Goal: Task Accomplishment & Management: Use online tool/utility

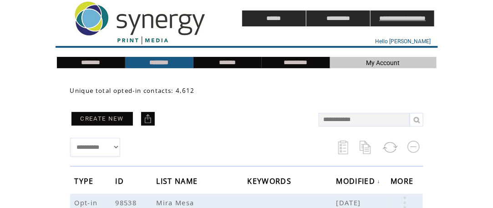
click at [404, 18] on input "**********" at bounding box center [402, 18] width 64 height 16
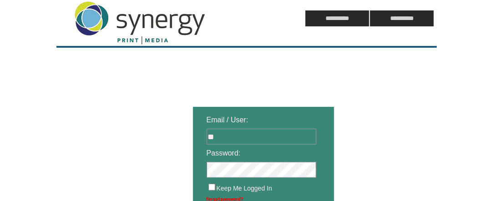
type input "**********"
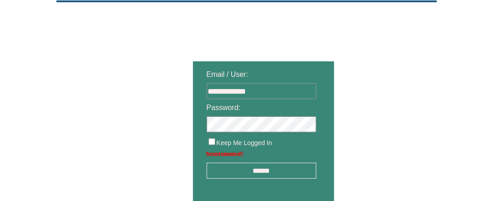
click at [244, 172] on input "******" at bounding box center [262, 171] width 110 height 16
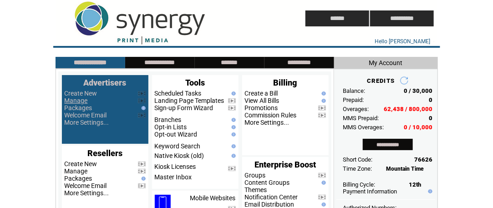
click at [79, 101] on link "Manage" at bounding box center [76, 100] width 23 height 7
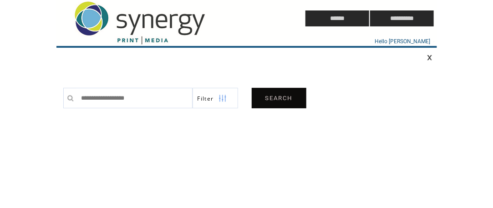
click at [276, 99] on link "SEARCH" at bounding box center [279, 98] width 55 height 20
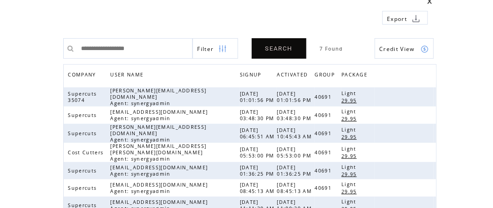
scroll to position [91, 0]
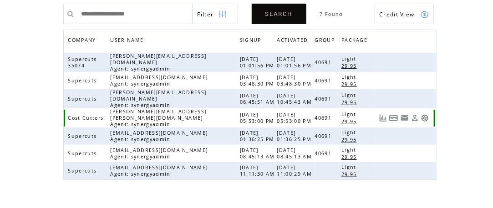
click at [424, 114] on link at bounding box center [425, 118] width 8 height 8
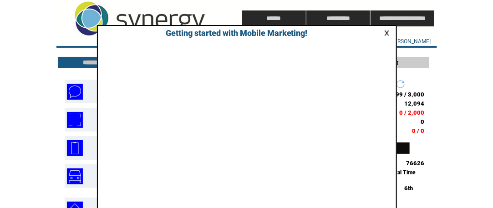
click at [386, 33] on link at bounding box center [388, 33] width 8 height 6
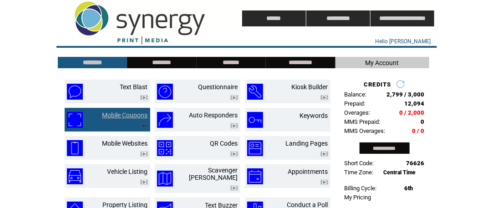
click at [119, 116] on link "Mobile Coupons" at bounding box center [124, 114] width 45 height 7
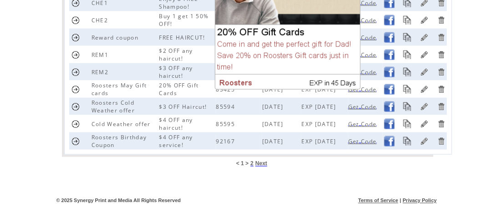
scroll to position [431, 0]
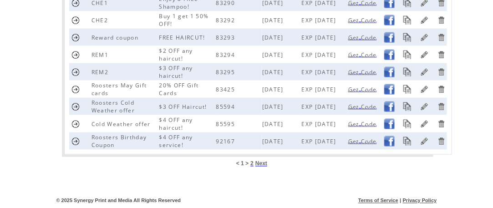
click at [261, 164] on span "Next" at bounding box center [261, 164] width 12 height 6
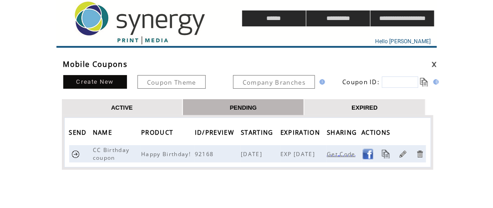
click at [351, 106] on td "EXPIRED" at bounding box center [364, 107] width 121 height 16
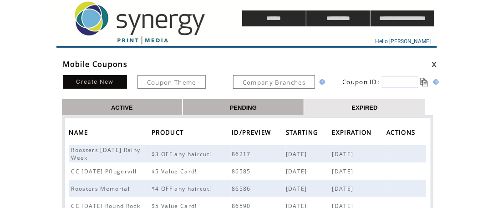
click at [403, 82] on input "text" at bounding box center [400, 81] width 36 height 11
type input "*****"
click at [426, 82] on link at bounding box center [424, 82] width 9 height 9
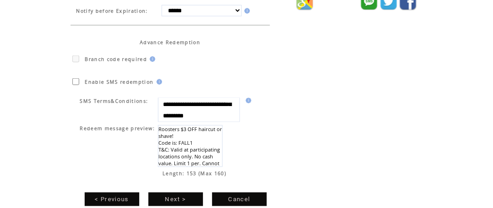
scroll to position [315, 0]
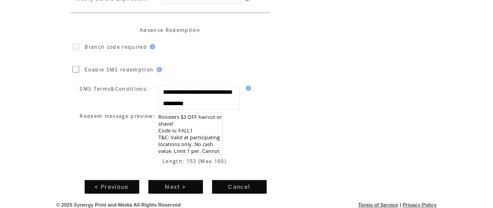
click at [177, 184] on link "Next >" at bounding box center [175, 187] width 55 height 14
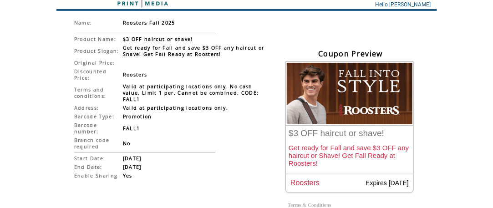
scroll to position [91, 0]
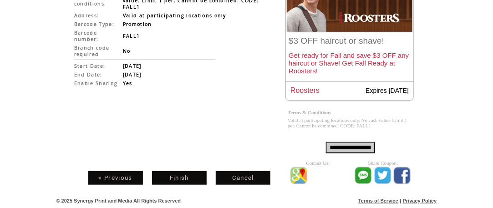
click at [182, 175] on link "Finish" at bounding box center [179, 178] width 55 height 14
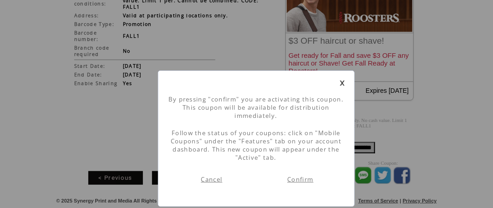
scroll to position [0, 0]
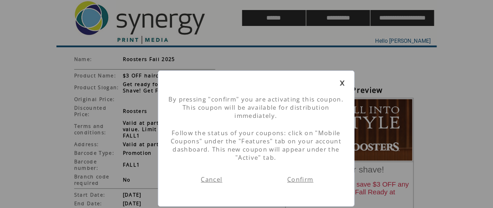
click at [299, 181] on link "Confirm" at bounding box center [300, 179] width 26 height 8
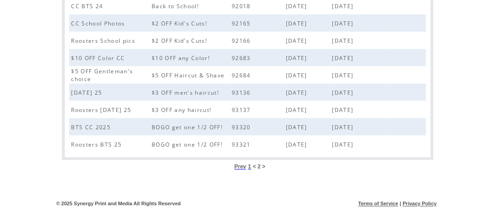
scroll to position [409, 0]
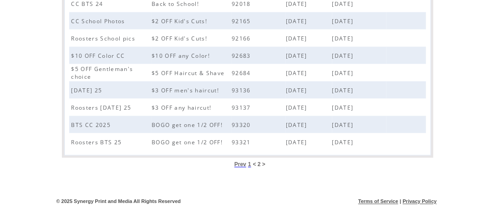
click at [248, 164] on span "1" at bounding box center [249, 164] width 3 height 6
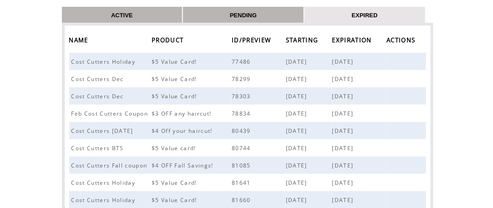
scroll to position [45, 0]
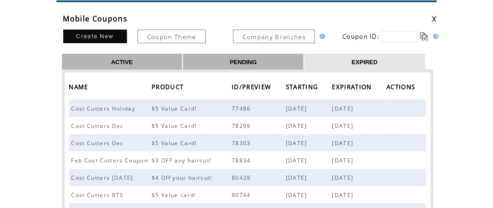
click at [389, 36] on input "text" at bounding box center [400, 36] width 36 height 11
type input "*****"
click at [424, 36] on link at bounding box center [424, 36] width 9 height 9
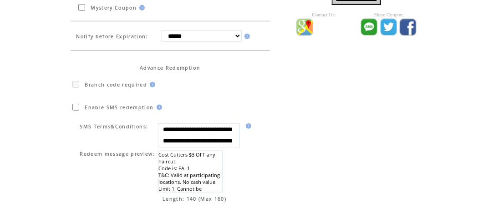
scroll to position [315, 0]
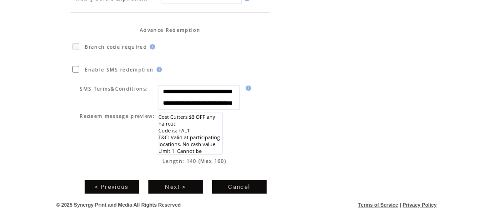
click at [167, 182] on link "Next >" at bounding box center [175, 187] width 55 height 14
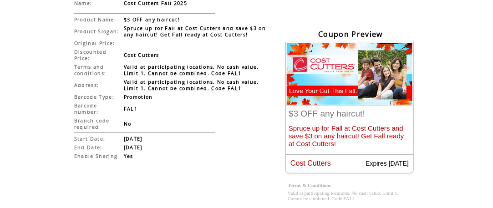
scroll to position [130, 0]
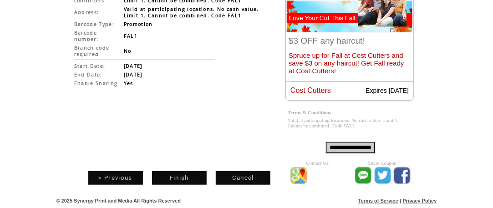
click at [178, 179] on link "Finish" at bounding box center [179, 178] width 55 height 14
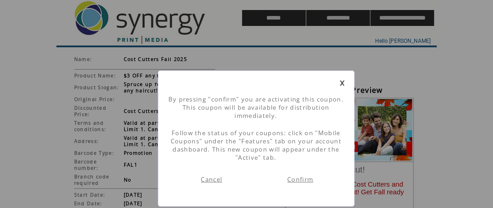
click at [299, 182] on link "Confirm" at bounding box center [300, 179] width 26 height 8
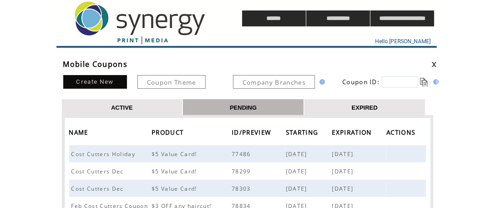
click at [129, 107] on link "ACTIVE" at bounding box center [122, 107] width 22 height 8
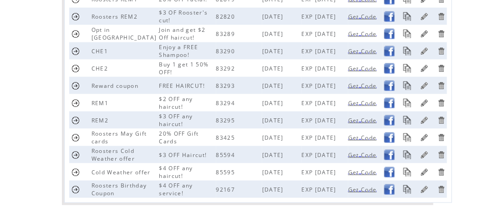
scroll to position [431, 0]
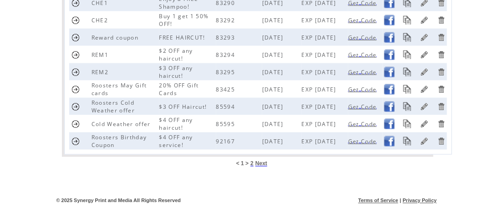
click at [252, 164] on span "2" at bounding box center [251, 164] width 3 height 6
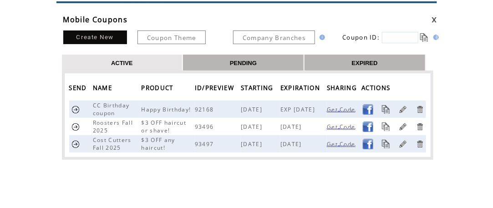
scroll to position [91, 0]
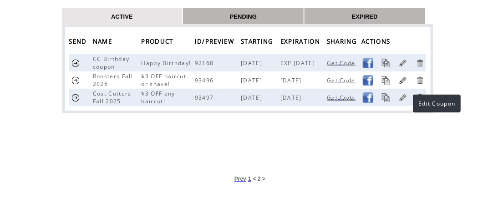
click at [404, 94] on link at bounding box center [403, 97] width 9 height 9
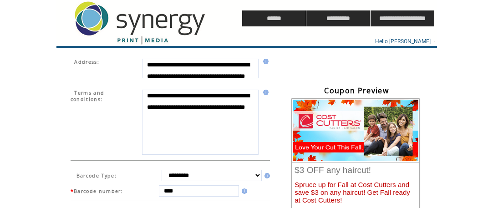
scroll to position [315, 0]
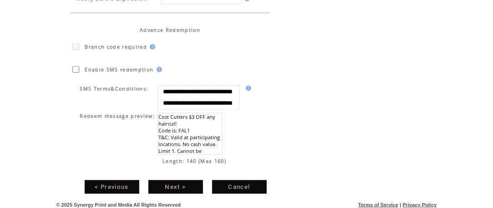
click at [176, 184] on link "Next >" at bounding box center [175, 187] width 55 height 14
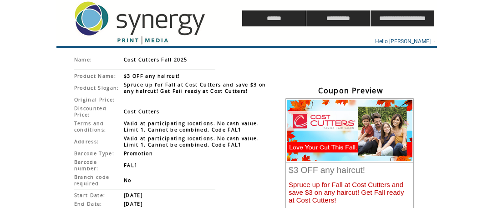
scroll to position [130, 0]
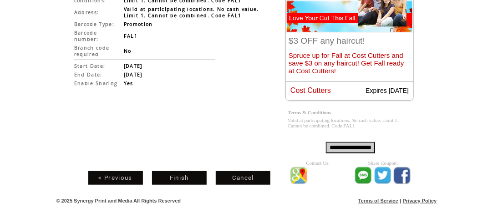
click at [178, 178] on link "Finish" at bounding box center [179, 178] width 55 height 14
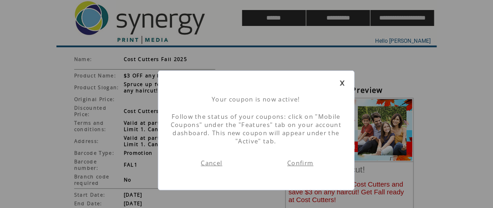
click at [295, 163] on link "Confirm" at bounding box center [300, 163] width 26 height 8
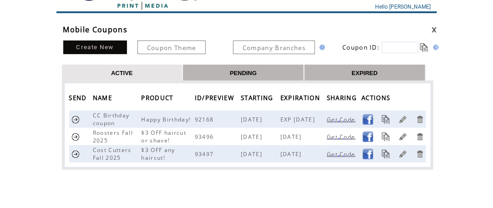
scroll to position [45, 0]
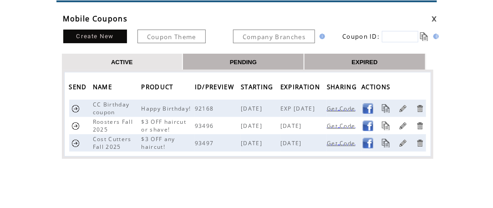
click at [404, 125] on link at bounding box center [403, 125] width 9 height 9
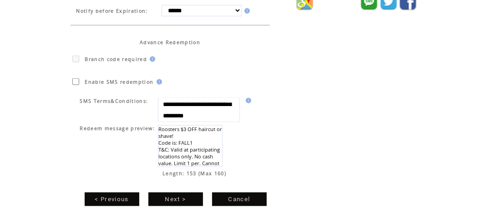
scroll to position [315, 0]
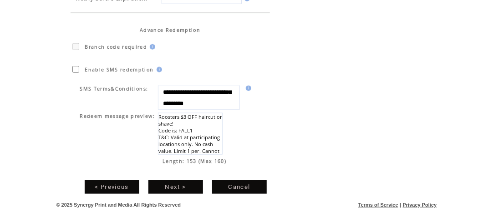
click at [179, 180] on link "Next >" at bounding box center [175, 187] width 55 height 14
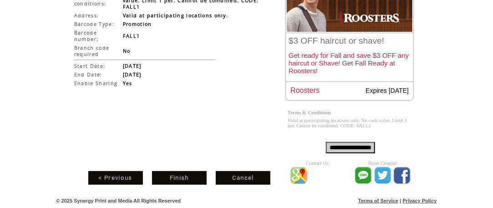
click at [179, 179] on link "Finish" at bounding box center [179, 178] width 55 height 14
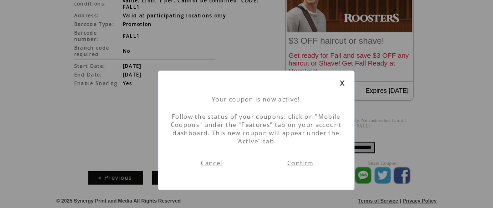
scroll to position [0, 0]
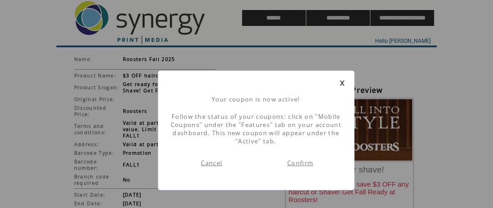
click at [301, 163] on link "Confirm" at bounding box center [300, 163] width 26 height 8
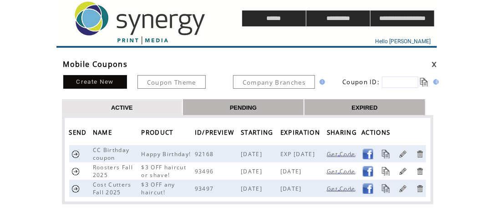
scroll to position [91, 0]
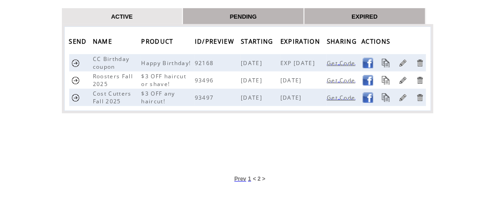
click at [75, 78] on link at bounding box center [75, 80] width 9 height 9
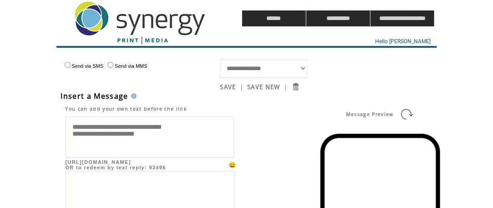
click at [198, 127] on textarea "**********" at bounding box center [150, 136] width 168 height 41
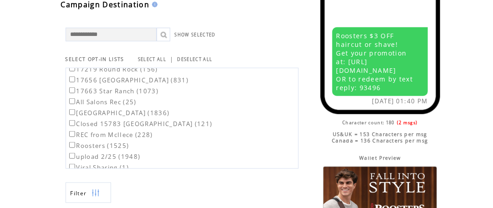
scroll to position [138, 0]
type textarea "**********"
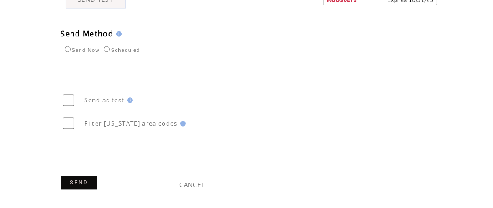
scroll to position [546, 0]
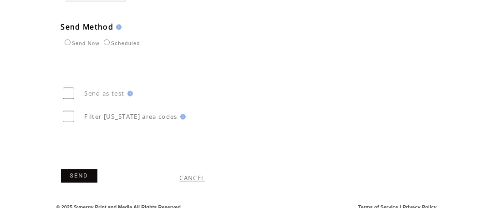
click at [78, 180] on link "SEND" at bounding box center [79, 176] width 36 height 14
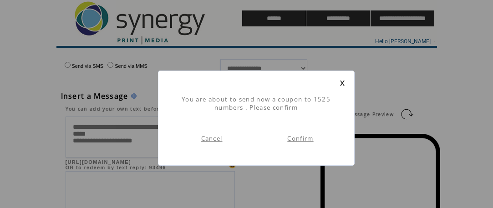
scroll to position [0, 0]
click at [298, 138] on link "Confirm" at bounding box center [300, 138] width 26 height 8
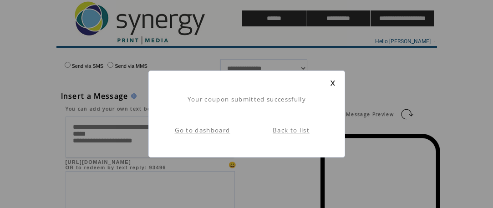
scroll to position [0, 0]
click at [198, 127] on link "Go to dashboard" at bounding box center [202, 130] width 55 height 8
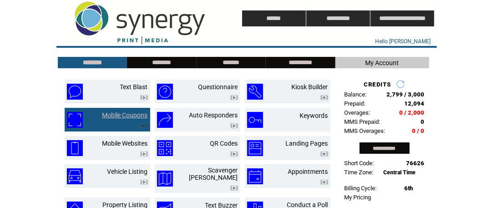
click at [118, 115] on link "Mobile Coupons" at bounding box center [124, 114] width 45 height 7
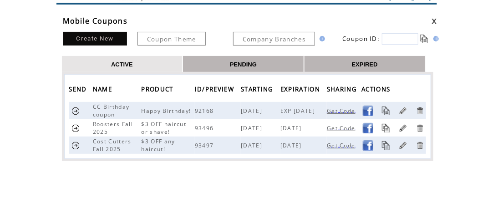
scroll to position [91, 0]
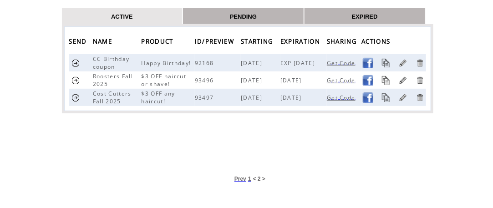
click at [74, 96] on link at bounding box center [75, 97] width 9 height 9
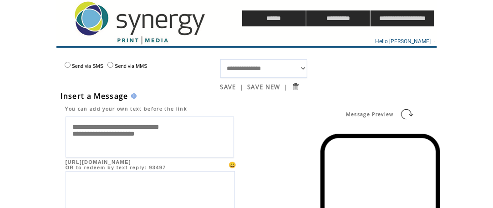
click at [188, 127] on textarea "**********" at bounding box center [150, 136] width 168 height 41
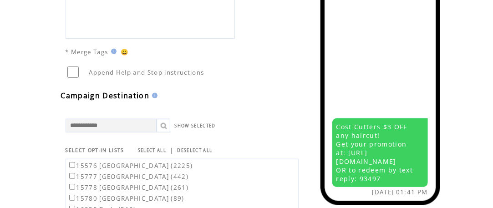
scroll to position [273, 0]
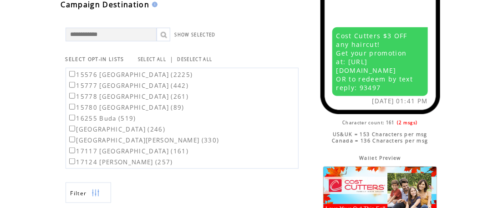
type textarea "**********"
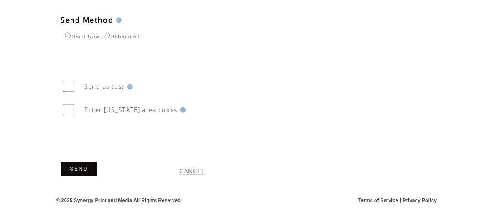
scroll to position [558, 0]
click at [86, 169] on link "SEND" at bounding box center [79, 169] width 36 height 14
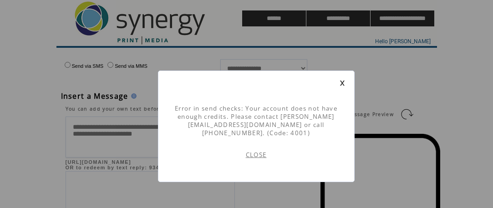
scroll to position [0, 0]
click at [343, 82] on link at bounding box center [341, 83] width 5 height 6
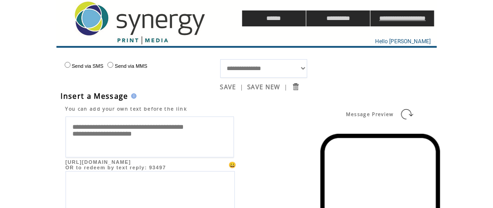
click at [414, 20] on input "**********" at bounding box center [402, 18] width 64 height 16
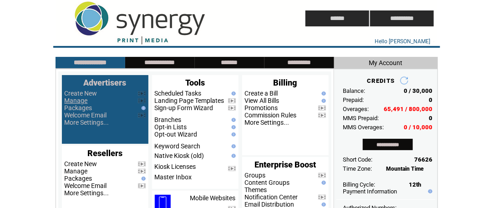
click at [76, 100] on link "Manage" at bounding box center [76, 100] width 23 height 7
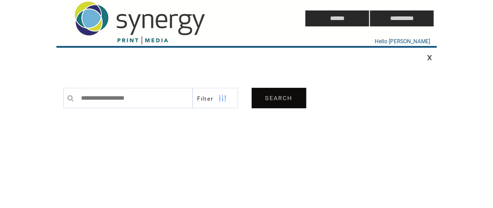
click at [283, 98] on link "SEARCH" at bounding box center [279, 98] width 55 height 20
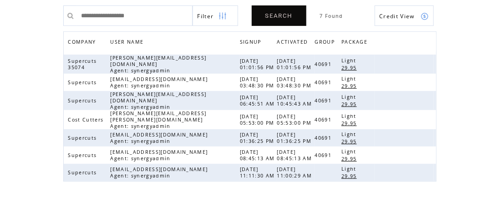
scroll to position [91, 0]
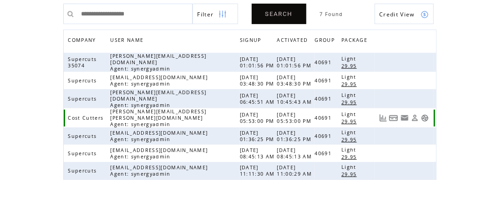
click at [416, 114] on link at bounding box center [415, 118] width 8 height 8
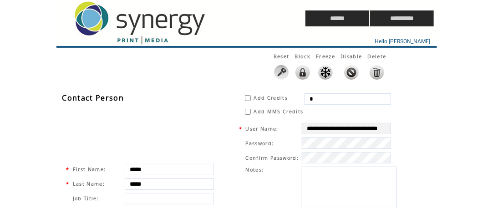
click at [312, 96] on input "*" at bounding box center [347, 98] width 86 height 11
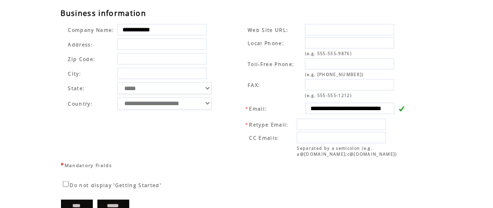
scroll to position [353, 0]
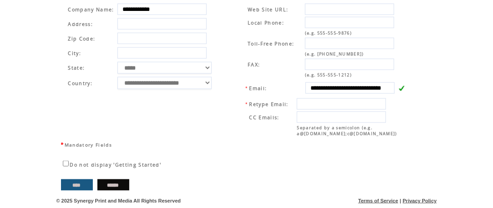
type input "*****"
click at [80, 186] on input "****" at bounding box center [77, 184] width 32 height 11
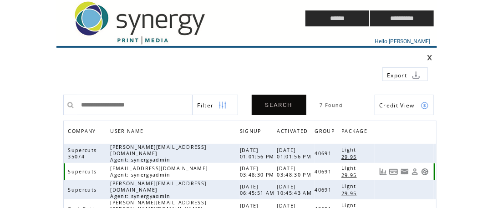
scroll to position [45, 0]
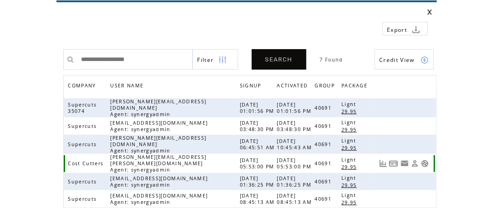
click at [424, 160] on link at bounding box center [425, 164] width 8 height 8
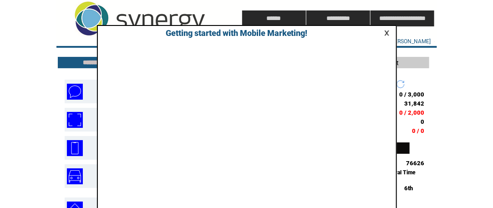
click at [387, 33] on link at bounding box center [388, 33] width 8 height 6
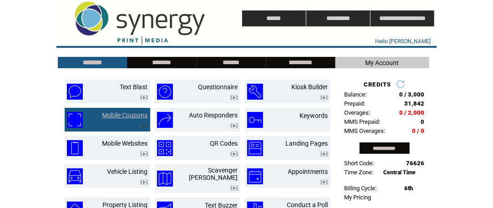
click at [111, 111] on link "Mobile Coupons" at bounding box center [124, 114] width 45 height 7
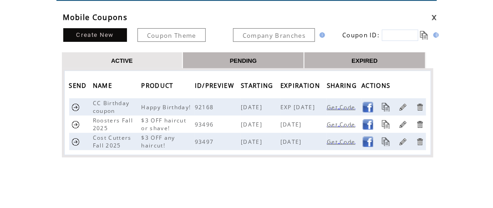
scroll to position [91, 0]
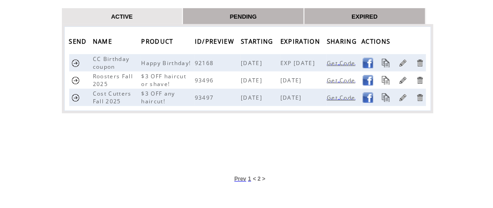
click at [76, 96] on link at bounding box center [75, 97] width 9 height 9
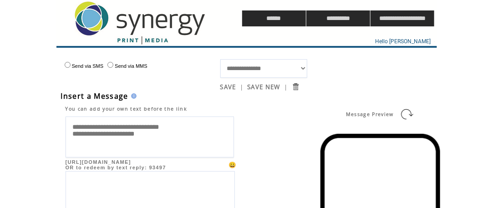
click at [187, 128] on textarea "**********" at bounding box center [150, 136] width 168 height 41
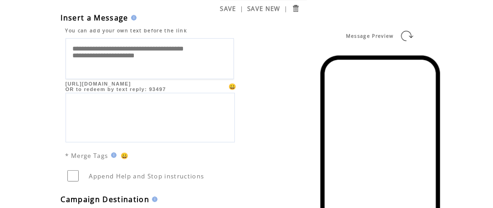
scroll to position [91, 0]
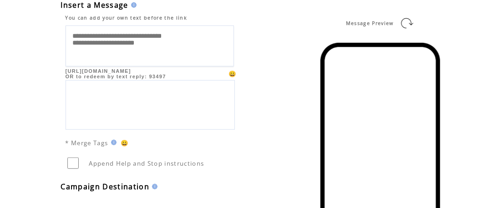
type textarea "**********"
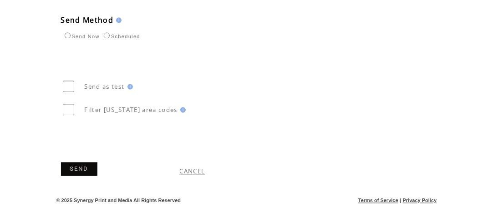
scroll to position [558, 0]
click at [84, 164] on link "SEND" at bounding box center [79, 169] width 36 height 14
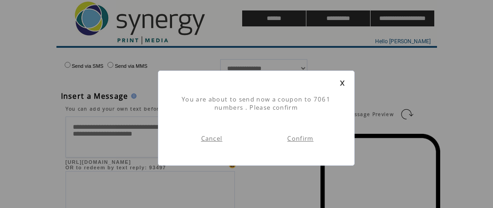
scroll to position [0, 0]
click at [298, 138] on link "Confirm" at bounding box center [300, 138] width 26 height 8
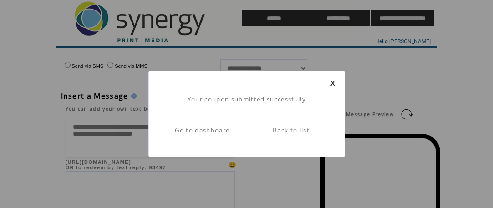
scroll to position [0, 0]
click at [296, 131] on link "Back to list" at bounding box center [290, 130] width 37 height 8
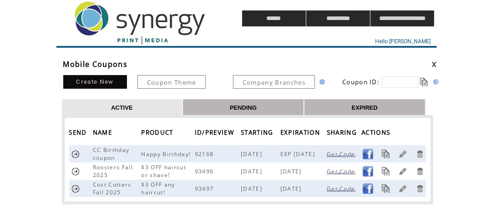
click at [434, 63] on link at bounding box center [433, 64] width 5 height 6
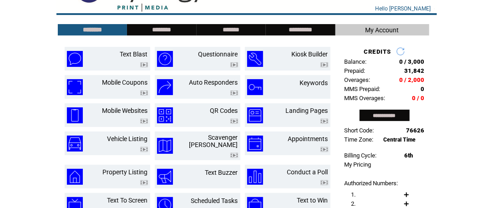
scroll to position [45, 0]
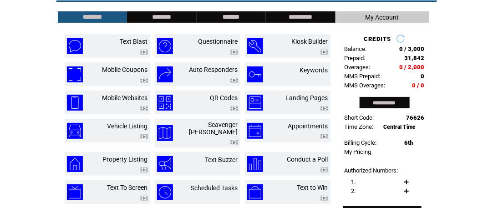
click at [228, 16] on input "*******" at bounding box center [231, 17] width 68 height 8
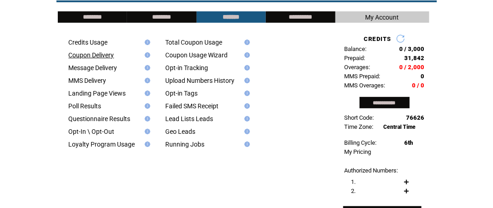
click at [83, 57] on link "Coupon Delivery" at bounding box center [91, 54] width 45 height 7
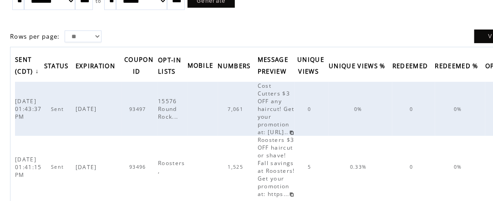
scroll to position [91, 0]
